Goal: Task Accomplishment & Management: Use online tool/utility

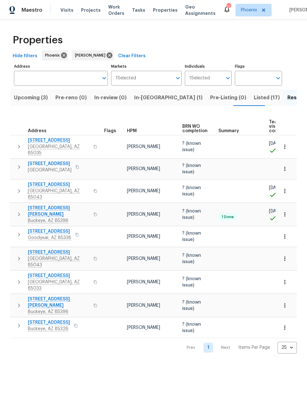
click at [33, 96] on span "Upcoming (3)" at bounding box center [31, 97] width 34 height 9
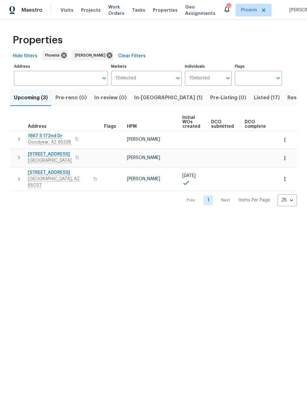
click at [20, 138] on icon "button" at bounding box center [19, 139] width 8 height 8
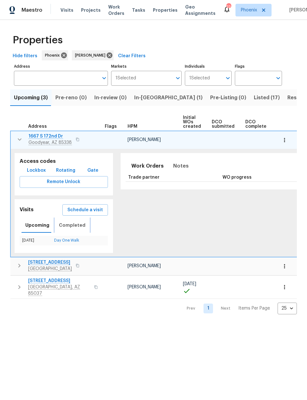
click at [70, 224] on span "Completed" at bounding box center [72, 225] width 27 height 8
click at [65, 241] on link "In-Person Walkthrough" at bounding box center [66, 240] width 40 height 4
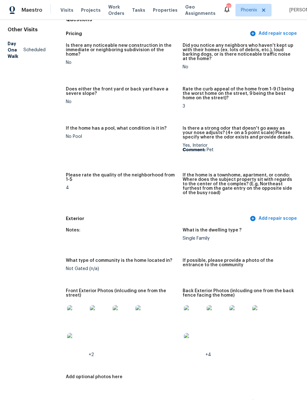
scroll to position [71, 0]
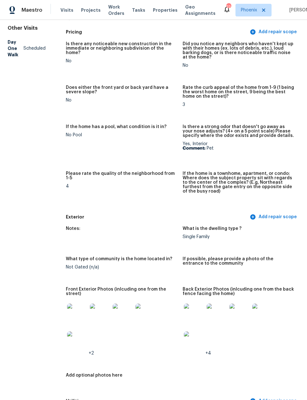
click at [79, 305] on img at bounding box center [77, 313] width 20 height 20
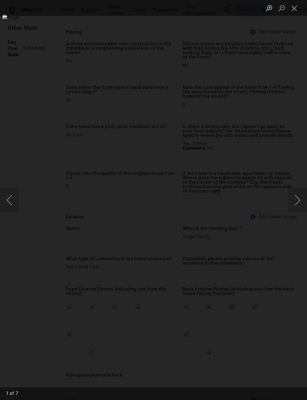
click at [297, 199] on button "Next image" at bounding box center [297, 199] width 19 height 25
click at [297, 195] on button "Next image" at bounding box center [297, 199] width 19 height 25
click at [297, 194] on button "Next image" at bounding box center [297, 199] width 19 height 25
click at [297, 195] on button "Next image" at bounding box center [297, 199] width 19 height 25
click at [297, 197] on button "Next image" at bounding box center [297, 199] width 19 height 25
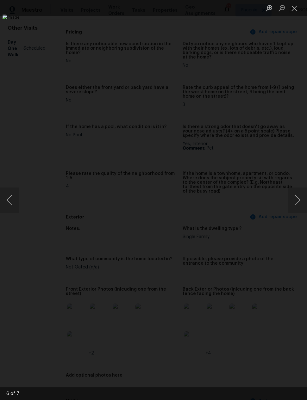
click at [298, 197] on button "Next image" at bounding box center [297, 199] width 19 height 25
click at [297, 198] on button "Next image" at bounding box center [297, 199] width 19 height 25
click at [296, 199] on button "Next image" at bounding box center [297, 199] width 19 height 25
click at [245, 336] on div "Lightbox" at bounding box center [153, 200] width 307 height 400
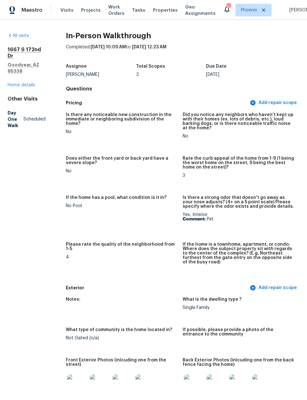
scroll to position [0, 0]
click at [21, 84] on link "Home details" at bounding box center [21, 85] width 27 height 4
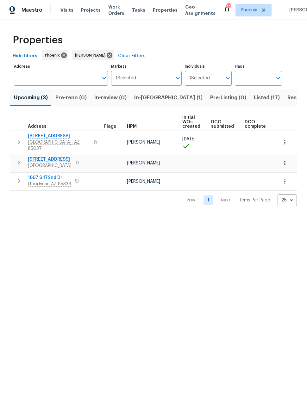
click at [137, 106] on button "In-[GEOGRAPHIC_DATA] (1)" at bounding box center [168, 97] width 76 height 16
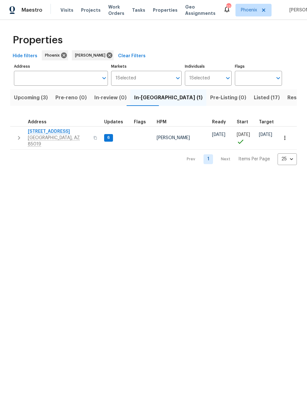
click at [106, 137] on span "6" at bounding box center [109, 137] width 8 height 5
click at [55, 130] on span "[STREET_ADDRESS]" at bounding box center [59, 131] width 62 height 6
click at [53, 132] on span "[STREET_ADDRESS]" at bounding box center [59, 131] width 62 height 6
click at [46, 131] on span "[STREET_ADDRESS]" at bounding box center [59, 131] width 62 height 6
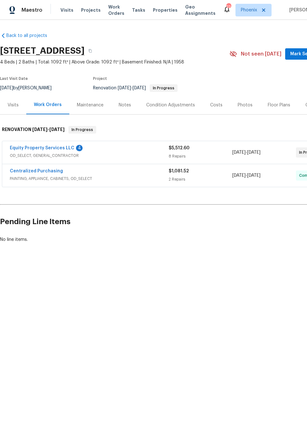
click at [54, 150] on link "Equity Property Services LLC" at bounding box center [42, 148] width 64 height 4
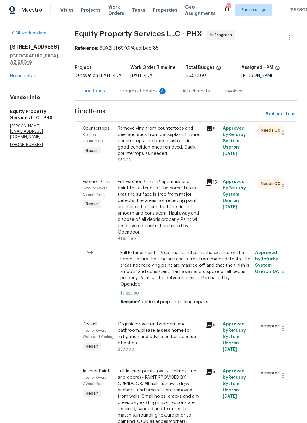
click at [159, 94] on div "4" at bounding box center [162, 91] width 6 height 6
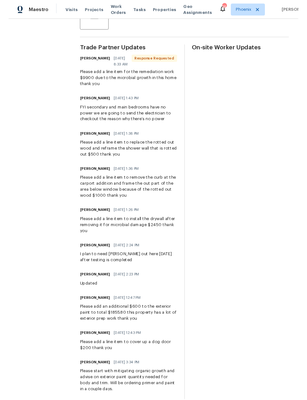
scroll to position [167, 0]
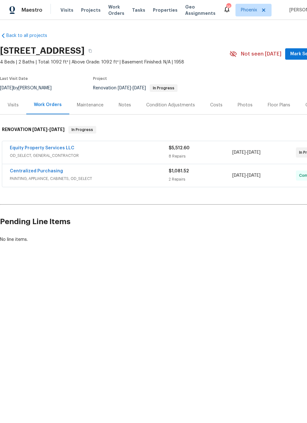
click at [37, 148] on link "Equity Property Services LLC" at bounding box center [42, 148] width 64 height 4
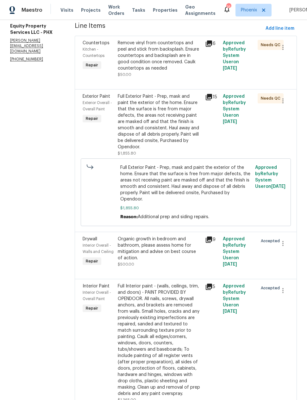
scroll to position [93, 0]
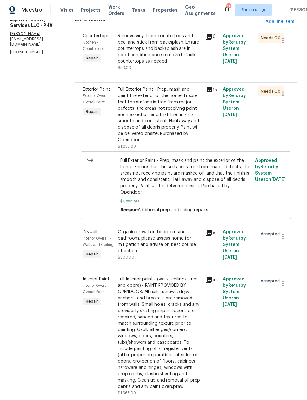
click at [169, 240] on div "Organic growth in bedroom and bathroom, please assess home for mitigation and a…" at bounding box center [160, 241] width 84 height 25
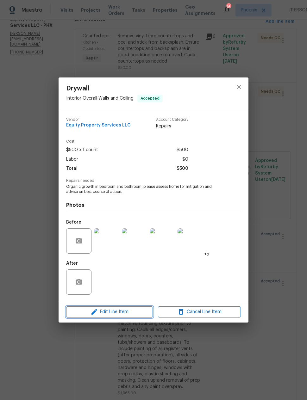
click at [137, 312] on span "Edit Line Item" at bounding box center [109, 312] width 83 height 8
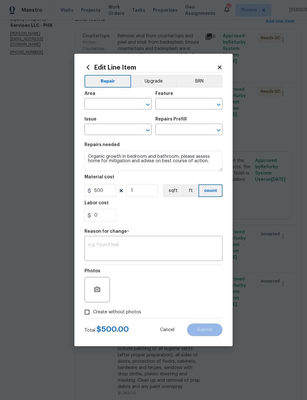
type input "Interior Overall"
type input "Walls and Ceiling"
type input "Drywall"
type input "Add a Task $1.00"
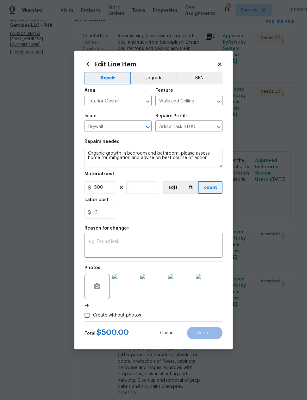
click at [181, 240] on textarea at bounding box center [153, 245] width 130 height 13
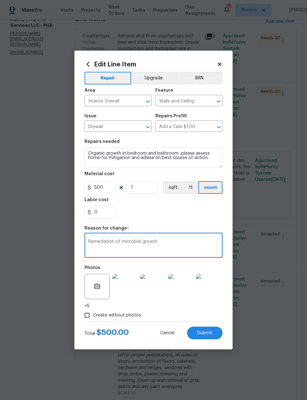
type textarea "Remediation of microbial growth"
click at [100, 186] on input "500" at bounding box center [100, 187] width 32 height 13
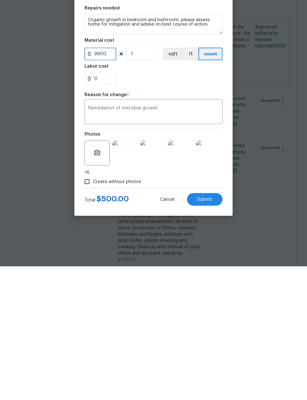
scroll to position [25, 0]
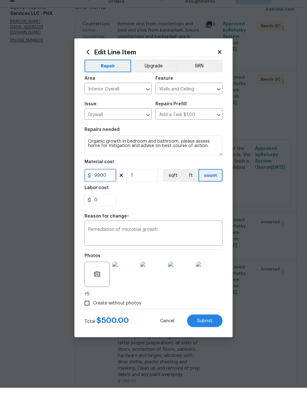
type input "9900"
click at [210, 151] on textarea "Organic growth in bedroom and bathroom, please assess home for mitigation and a…" at bounding box center [153, 158] width 138 height 20
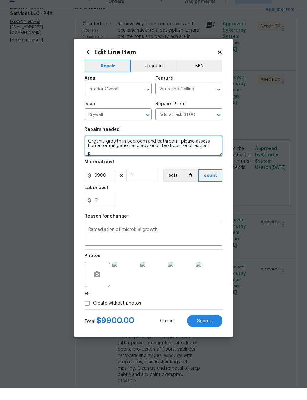
scroll to position [1, 0]
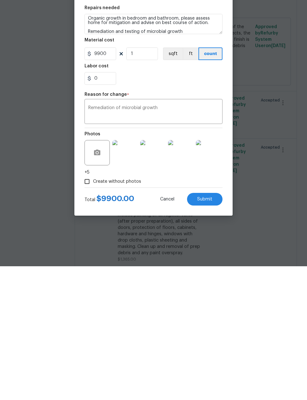
click at [203, 331] on span "Submit" at bounding box center [204, 333] width 15 height 5
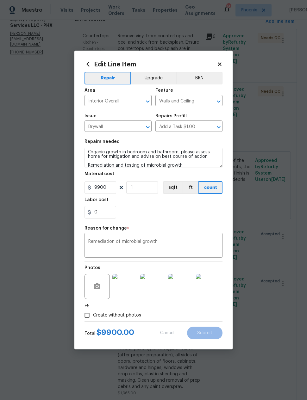
type textarea "Organic growth in bedroom and bathroom, please assess home for mitigation and a…"
type input "500"
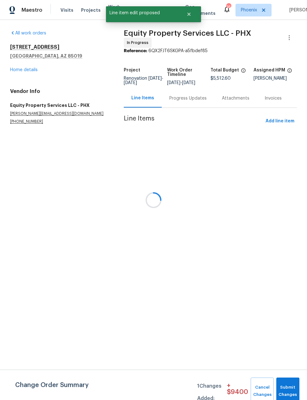
scroll to position [0, 0]
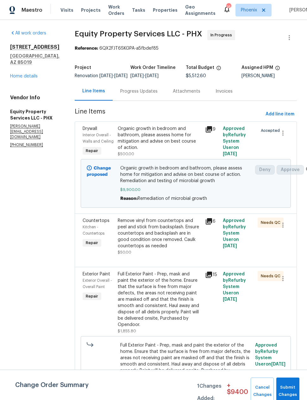
click at [127, 94] on div "Progress Updates" at bounding box center [138, 91] width 37 height 6
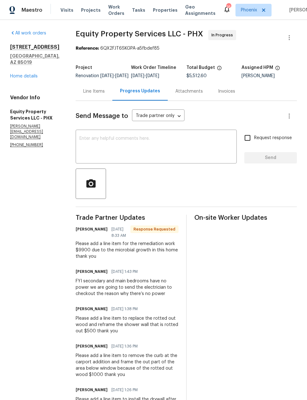
click at [167, 145] on textarea at bounding box center [155, 147] width 153 height 22
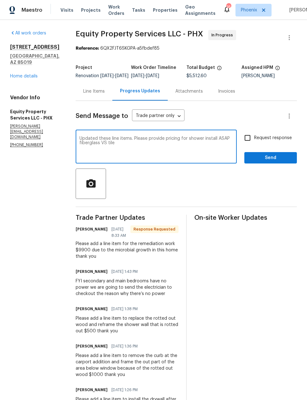
type textarea "Updated these line items. Please provide pricing for shower install ASAP fiberg…"
click at [246, 143] on input "Request response" at bounding box center [246, 137] width 13 height 13
checkbox input "true"
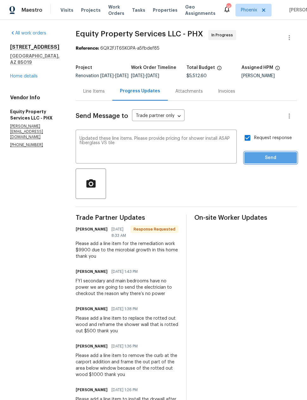
click at [269, 162] on span "Send" at bounding box center [270, 158] width 42 height 8
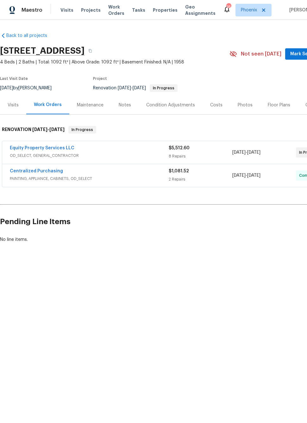
click at [31, 148] on link "Equity Property Services LLC" at bounding box center [42, 148] width 64 height 4
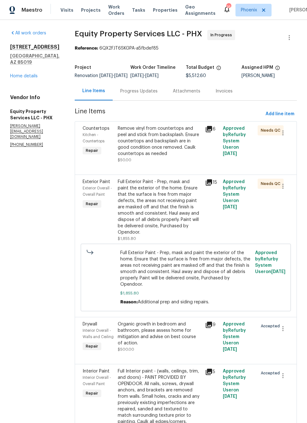
click at [129, 99] on div "Progress Updates" at bounding box center [138, 91] width 52 height 19
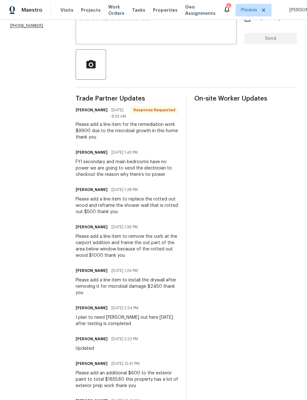
scroll to position [120, 0]
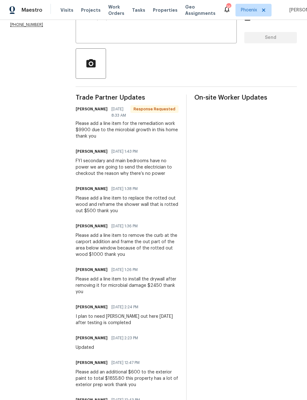
click at [115, 250] on div "Please add a line item to remove the curb at the carport addition and frame the…" at bounding box center [127, 244] width 102 height 25
click at [115, 252] on div "Please add a line item to remove the curb at the carport addition and frame the…" at bounding box center [127, 244] width 102 height 25
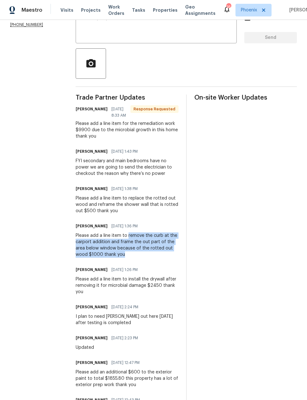
copy div "remove the curb at the carport addition and frame the out part of the area belo…"
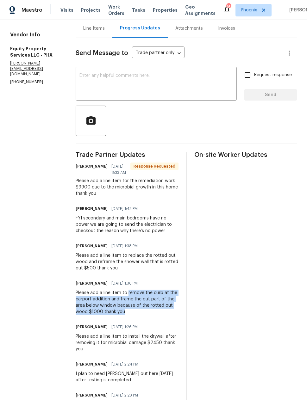
scroll to position [62, 0]
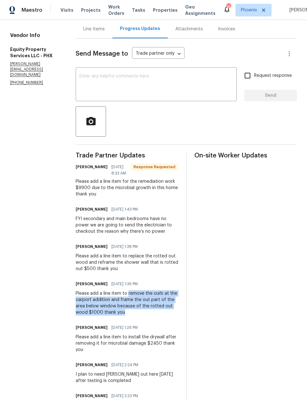
click at [98, 32] on div "Line Items" at bounding box center [93, 29] width 21 height 6
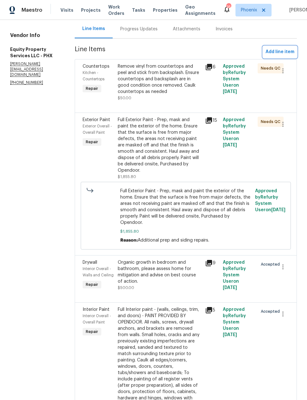
click at [272, 52] on button "Add line item" at bounding box center [280, 52] width 34 height 12
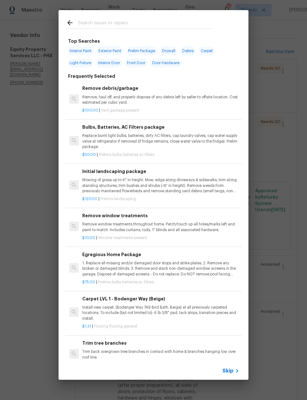
click at [141, 19] on input "text" at bounding box center [145, 23] width 134 height 9
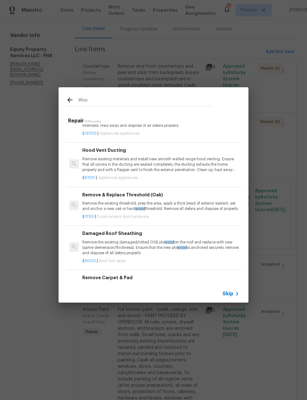
scroll to position [669, 0]
type input "W"
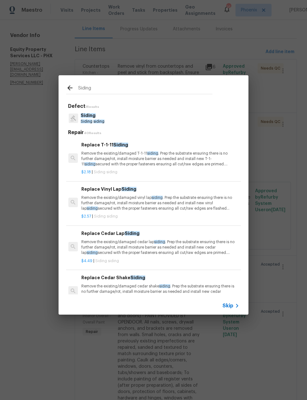
scroll to position [0, 1]
click at [194, 88] on input "Siding" at bounding box center [145, 88] width 134 height 9
type input "S"
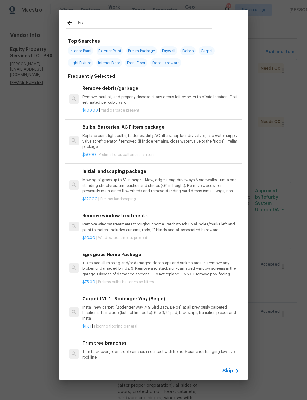
type input "Fram"
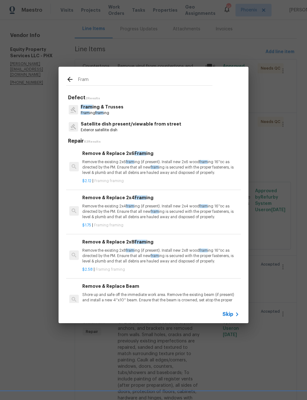
click at [96, 107] on p "Fram ing & Trusses" at bounding box center [102, 107] width 43 height 7
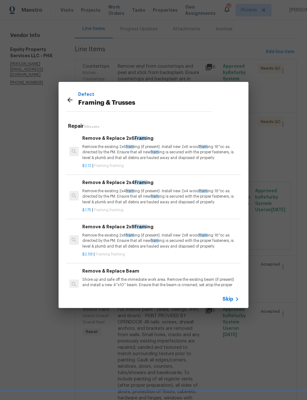
click at [105, 191] on p "Remove the existing 2x4 fram ing (if present). Install new 2x4 wood fram ing 16…" at bounding box center [160, 196] width 157 height 16
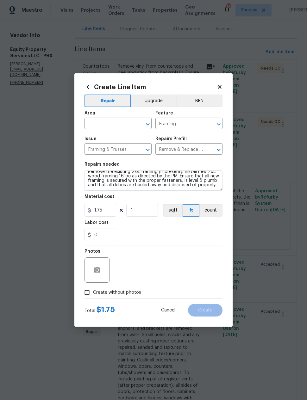
scroll to position [4, 0]
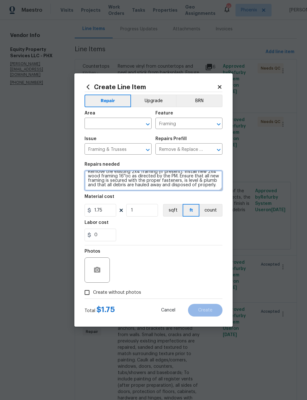
click at [218, 188] on textarea "Remove the existing 2x4 framing (if present). Install new 2x4 wood framing 16''…" at bounding box center [153, 180] width 138 height 20
paste textarea "remove the curb at the carport addition and frame the out part of the area belo…"
type textarea "Remove the existing 2x4 framing (if present). Install new 2x4 wood framing 16''…"
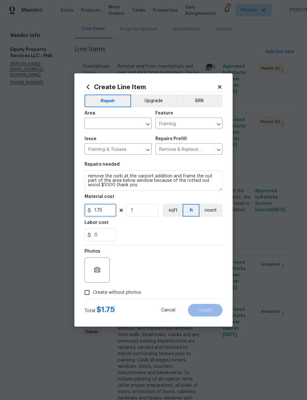
click at [104, 211] on input "1.75" at bounding box center [100, 210] width 32 height 13
type input "1000"
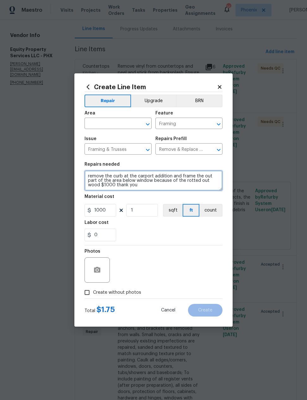
click at [130, 187] on textarea "Remove the existing 2x4 framing (if present). Install new 2x4 wood framing 16''…" at bounding box center [153, 180] width 138 height 20
type textarea "Remove the existing 2x4 framing (if present). Install new 2x4 wood framing 16''…"
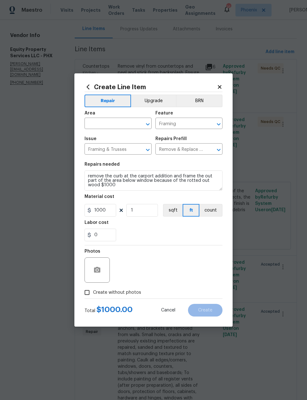
click at [99, 121] on input "text" at bounding box center [108, 124] width 49 height 10
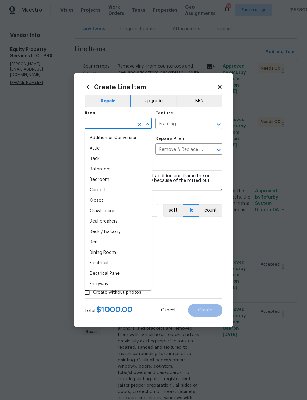
click at [105, 136] on li "Addition or Conversion" at bounding box center [117, 138] width 67 height 10
type input "Addition or Conversion"
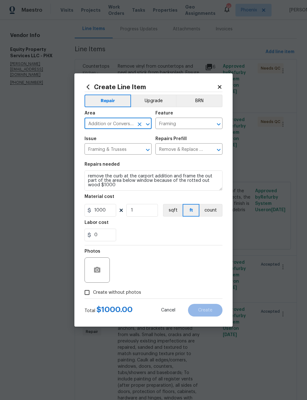
click at [138, 244] on section "Repairs needed Remove the existing 2x4 framing (if present). Install new 2x4 wo…" at bounding box center [153, 201] width 138 height 87
click at [85, 288] on input "Create without photos" at bounding box center [87, 292] width 12 height 12
checkbox input "true"
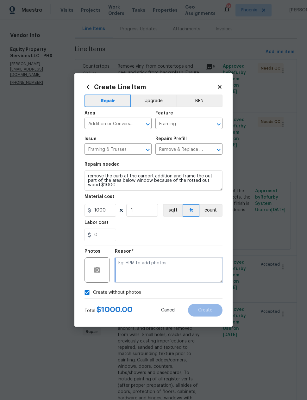
click at [203, 270] on textarea at bounding box center [168, 269] width 107 height 25
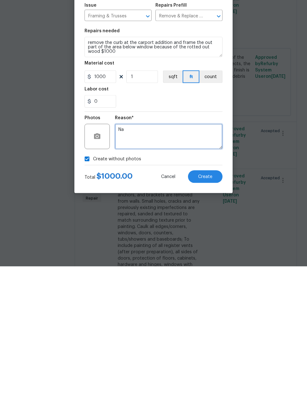
type textarea "Na"
click at [210, 308] on span "Create" at bounding box center [205, 310] width 14 height 5
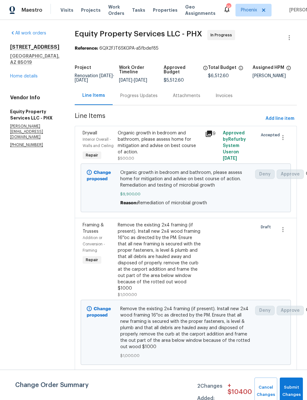
scroll to position [0, 0]
click at [276, 118] on span "Add line item" at bounding box center [279, 119] width 29 height 8
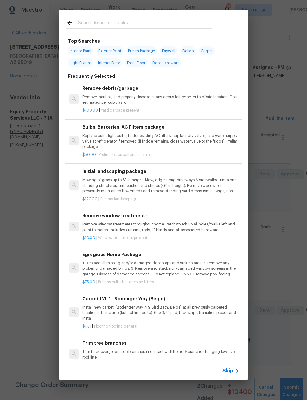
click at [173, 49] on span "Drywall" at bounding box center [168, 50] width 17 height 9
type input "Drywall"
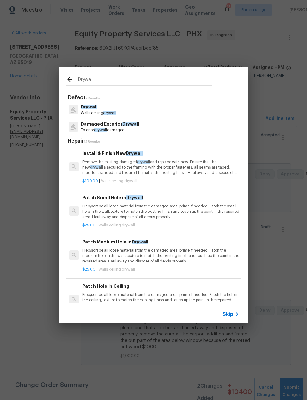
click at [180, 167] on p "Remove the existing damaged drywall and replace with new. Ensure that the new d…" at bounding box center [160, 167] width 157 height 16
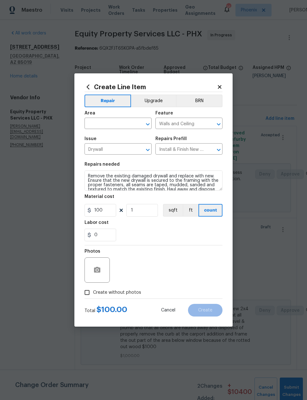
click at [126, 119] on input "text" at bounding box center [108, 124] width 49 height 10
click at [121, 146] on li "Interior Overall" at bounding box center [117, 148] width 67 height 10
type input "Interior Overall"
click at [103, 208] on input "100" at bounding box center [100, 210] width 32 height 13
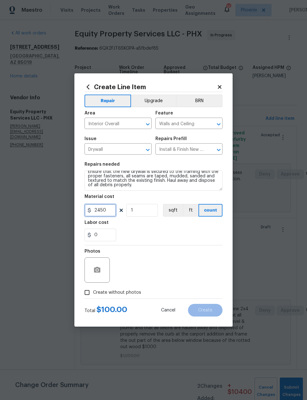
scroll to position [9, 0]
type input "2450"
click at [136, 186] on textarea "Remove the existing damaged drywall and replace with new. Ensure that the new d…" at bounding box center [153, 180] width 138 height 20
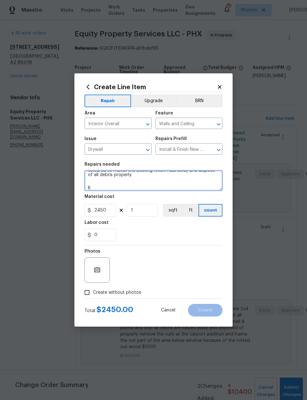
scroll to position [19, 0]
type textarea "Remove the existing damaged drywall and replace with new. Ensure that the new d…"
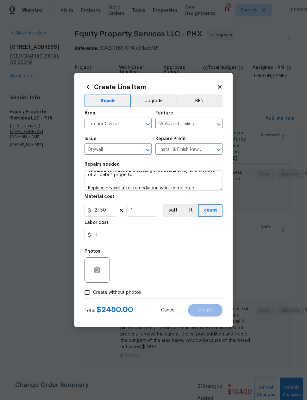
click at [175, 240] on div "0" at bounding box center [153, 234] width 138 height 13
click at [87, 296] on input "Create without photos" at bounding box center [87, 292] width 12 height 12
checkbox input "true"
click at [153, 272] on textarea at bounding box center [168, 269] width 107 height 25
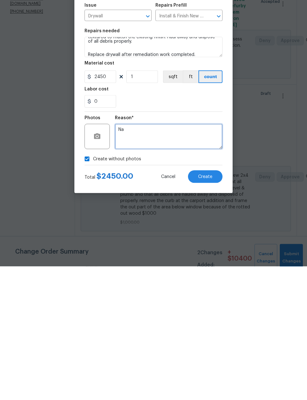
type textarea "Na"
click at [211, 308] on span "Create" at bounding box center [205, 310] width 14 height 5
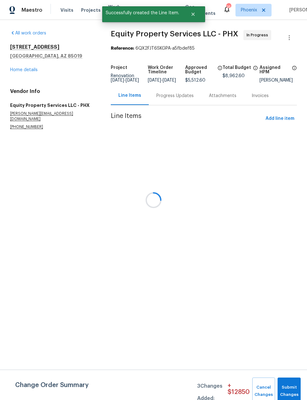
scroll to position [0, 0]
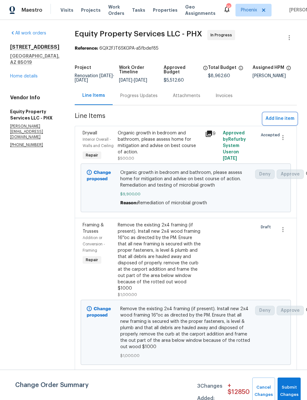
click at [276, 120] on span "Add line item" at bounding box center [279, 119] width 29 height 8
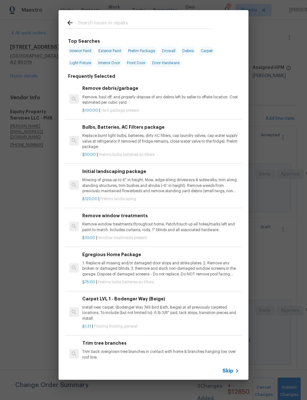
click at [183, 22] on input "text" at bounding box center [145, 23] width 134 height 9
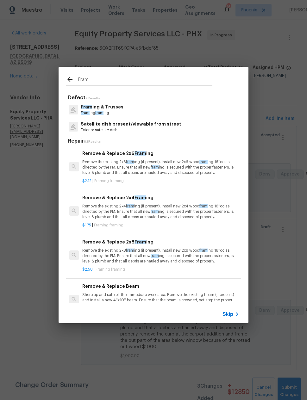
type input "Fram"
click at [142, 112] on div "Fram ing & Trusses Fram ing fram ing" at bounding box center [153, 109] width 174 height 17
click at [127, 108] on div "Fram ing & Trusses Fram ing fram ing" at bounding box center [153, 109] width 174 height 17
click at [110, 108] on p "Fram ing & Trusses" at bounding box center [102, 107] width 43 height 7
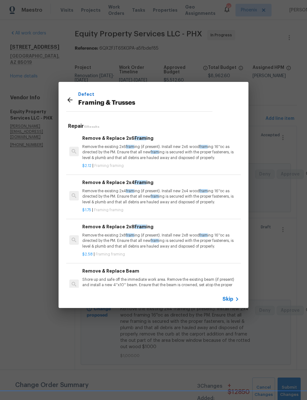
click at [180, 195] on p "Remove the existing 2x4 fram ing (if present). Install new 2x4 wood fram ing 16…" at bounding box center [160, 196] width 157 height 16
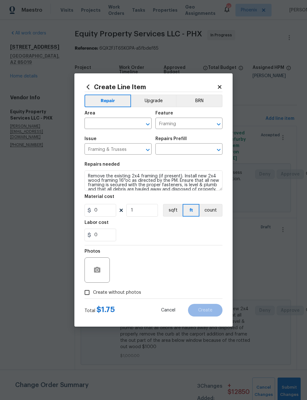
type input "Remove & Replace 2x4 Framing $1.75"
click at [103, 214] on input "1.75" at bounding box center [100, 210] width 32 height 13
click at [102, 214] on input "1.75" at bounding box center [100, 210] width 32 height 13
click at [104, 216] on input "1.75" at bounding box center [100, 210] width 32 height 13
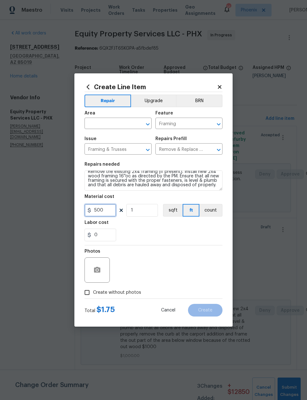
scroll to position [4, 0]
type input "500"
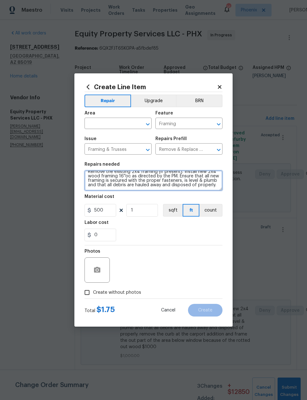
click at [213, 186] on textarea "Remove the existing 2x4 framing (if present). Install new 2x4 wood framing 16''…" at bounding box center [153, 180] width 138 height 20
type textarea "Remove the existing 2x4 framing (if present). Install new 2x4 wood framing 16''…"
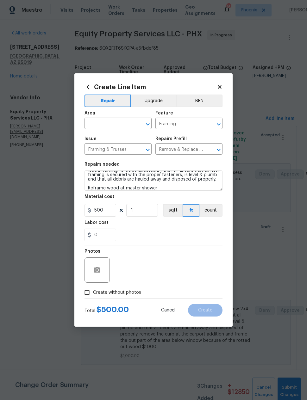
click at [123, 121] on input "text" at bounding box center [108, 124] width 49 height 10
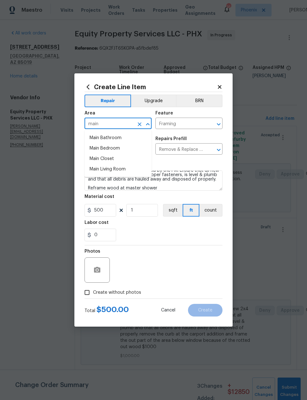
click at [116, 138] on li "Main Bathroom" at bounding box center [117, 138] width 67 height 10
type input "Main Bathroom"
click at [197, 239] on div "0" at bounding box center [153, 234] width 138 height 13
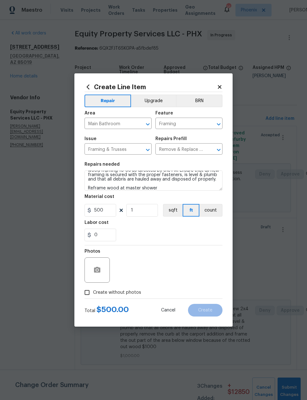
click at [86, 297] on input "Create without photos" at bounding box center [87, 292] width 12 height 12
checkbox input "true"
click at [167, 274] on textarea at bounding box center [168, 269] width 107 height 25
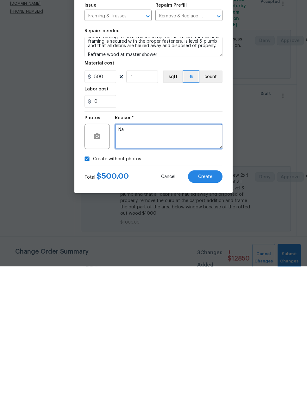
type textarea "Na"
click at [207, 308] on span "Create" at bounding box center [205, 310] width 14 height 5
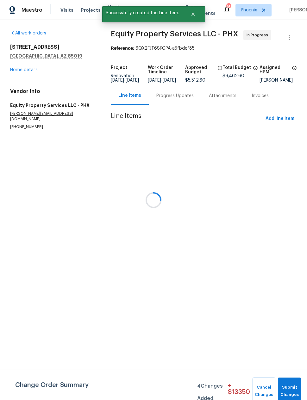
scroll to position [0, 0]
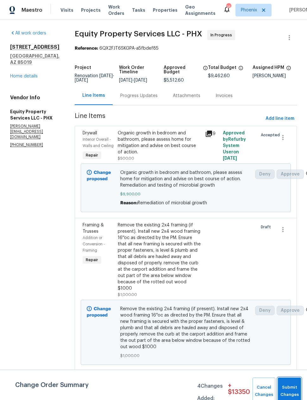
click at [288, 383] on button "Submit Changes" at bounding box center [288, 390] width 23 height 27
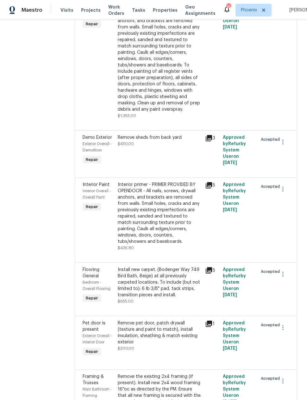
scroll to position [591, 0]
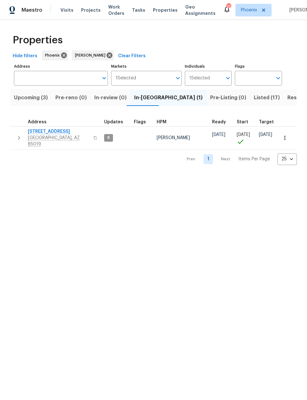
click at [36, 99] on span "Upcoming (3)" at bounding box center [31, 97] width 34 height 9
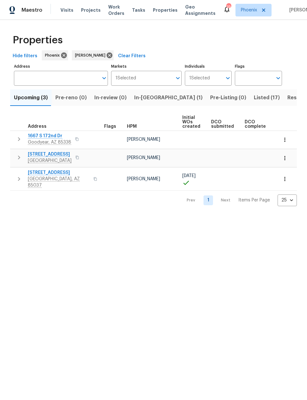
click at [287, 97] on span "Resale (9)" at bounding box center [299, 97] width 25 height 9
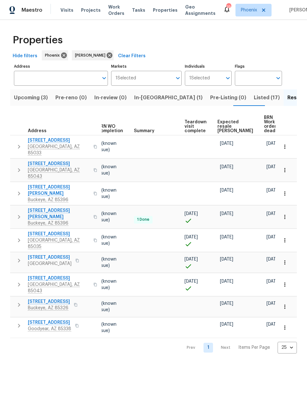
scroll to position [0, 84]
click at [224, 120] on span "Expected resale [PERSON_NAME]" at bounding box center [235, 126] width 36 height 13
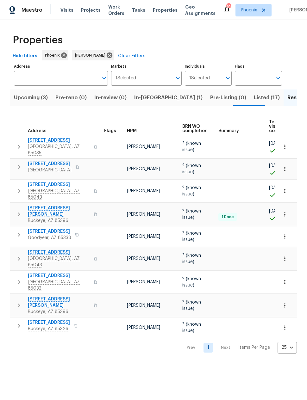
click at [253, 99] on span "Listed (17)" at bounding box center [266, 97] width 26 height 9
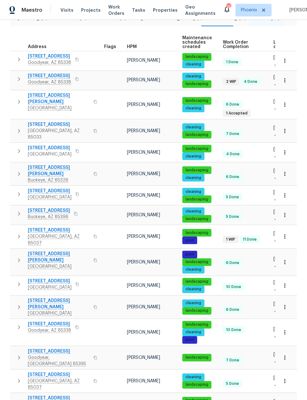
scroll to position [25, 0]
click at [34, 73] on span "[STREET_ADDRESS]" at bounding box center [49, 76] width 43 height 6
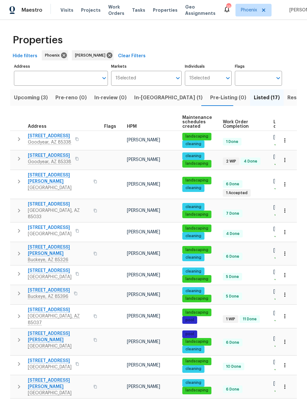
scroll to position [0, 0]
click at [36, 93] on span "Upcoming (3)" at bounding box center [31, 97] width 34 height 9
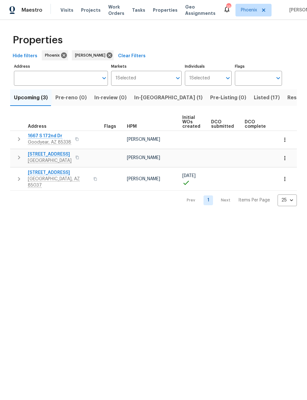
click at [135, 85] on div "1 Selected Markets" at bounding box center [146, 78] width 70 height 15
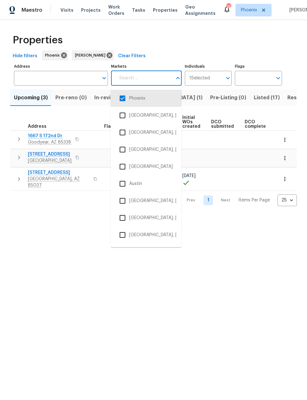
click at [65, 211] on div "Properties Hide filters Phoenix Nick Pulliam Clear Filters Address Address Mark…" at bounding box center [153, 118] width 307 height 196
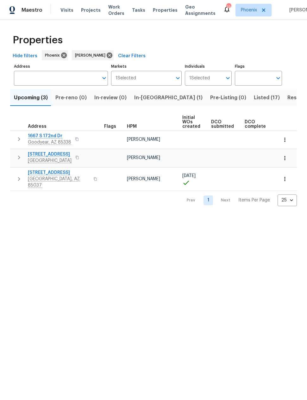
click at [137, 99] on span "In-reno (1)" at bounding box center [168, 97] width 68 height 9
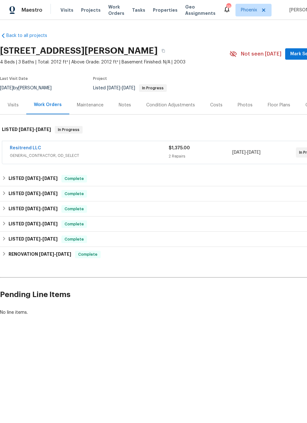
click at [33, 146] on link "Resitrend LLC" at bounding box center [25, 148] width 31 height 4
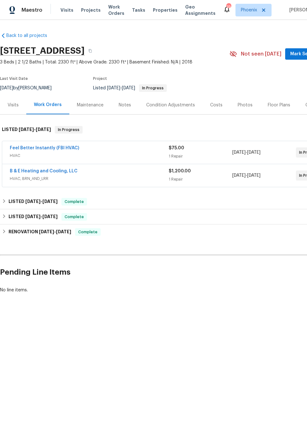
click at [15, 173] on link "B & E Heating and Cooling, LLC" at bounding box center [44, 171] width 68 height 4
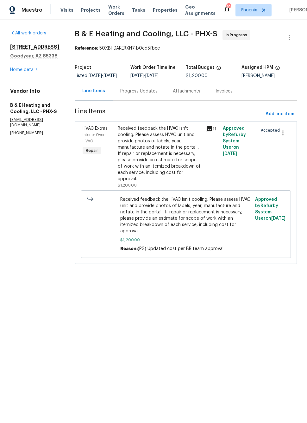
click at [17, 71] on link "Home details" at bounding box center [23, 70] width 27 height 4
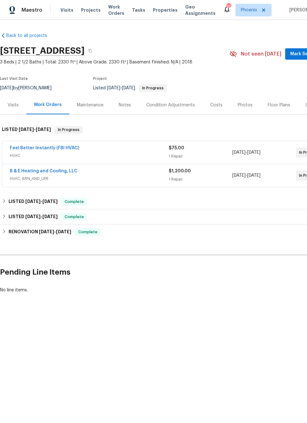
click at [28, 149] on link "Feel Better Instantly (FBI HVAC)" at bounding box center [44, 148] width 69 height 4
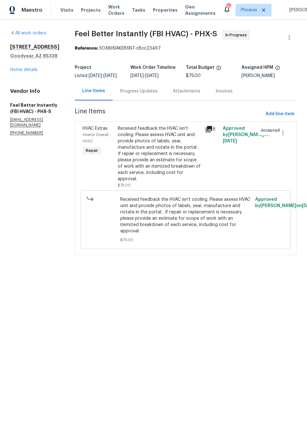
click at [138, 94] on div "Progress Updates" at bounding box center [138, 91] width 37 height 6
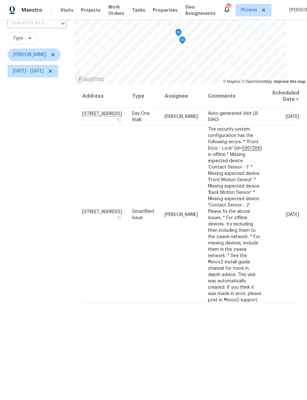
scroll to position [49, 0]
click at [46, 288] on div "Filters Reset ​ Type [PERSON_NAME] [DATE] - [DATE]" at bounding box center [37, 197] width 74 height 415
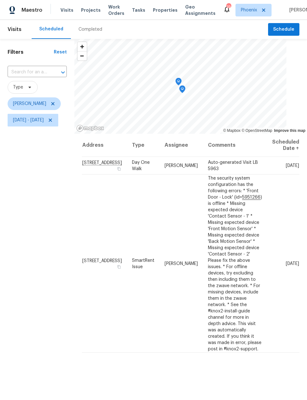
scroll to position [0, 0]
